Goal: Information Seeking & Learning: Learn about a topic

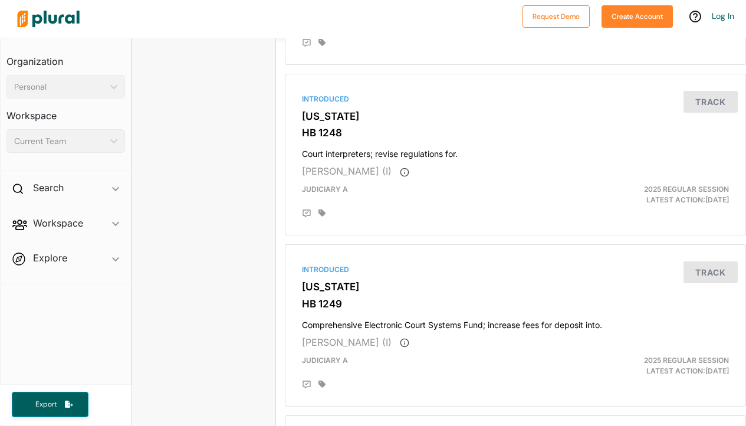
scroll to position [1813, 0]
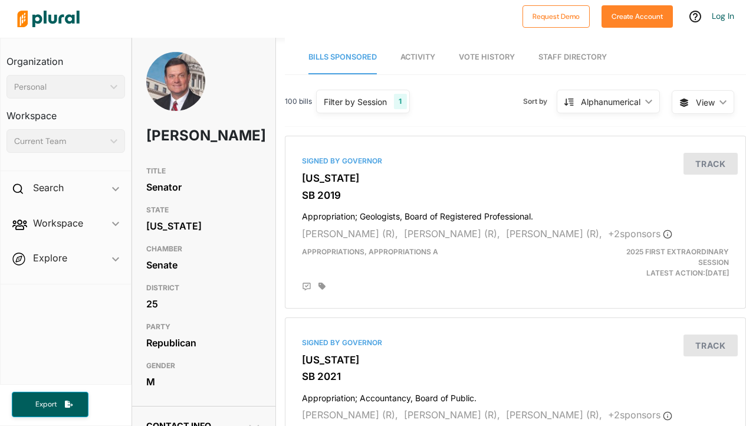
drag, startPoint x: 228, startPoint y: 152, endPoint x: 234, endPoint y: 149, distance: 6.1
click at [229, 152] on div "Walter Michel" at bounding box center [204, 106] width 144 height 109
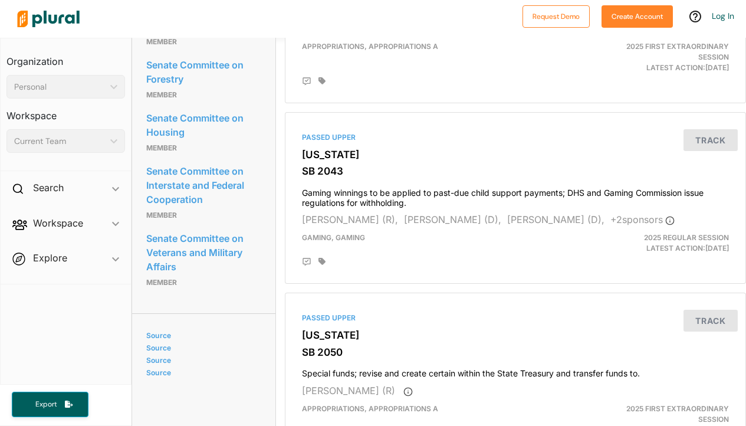
scroll to position [944, 0]
